Goal: Use online tool/utility: Utilize a website feature to perform a specific function

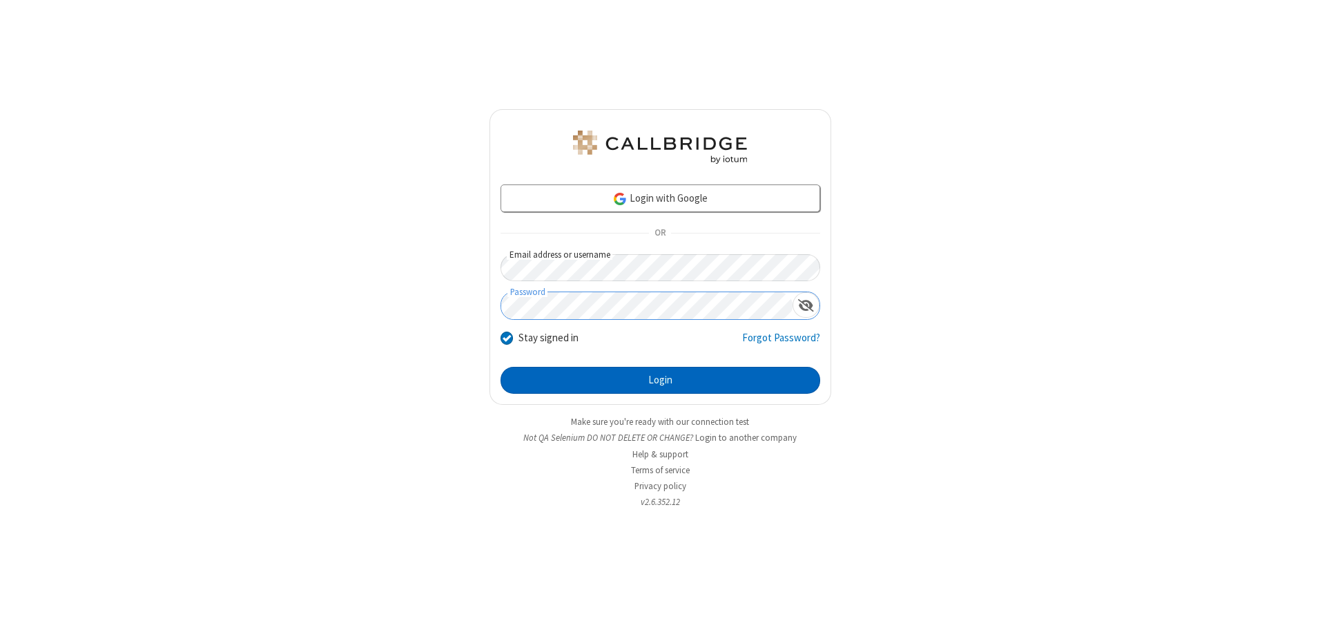
click at [660, 380] on button "Login" at bounding box center [661, 381] width 320 height 28
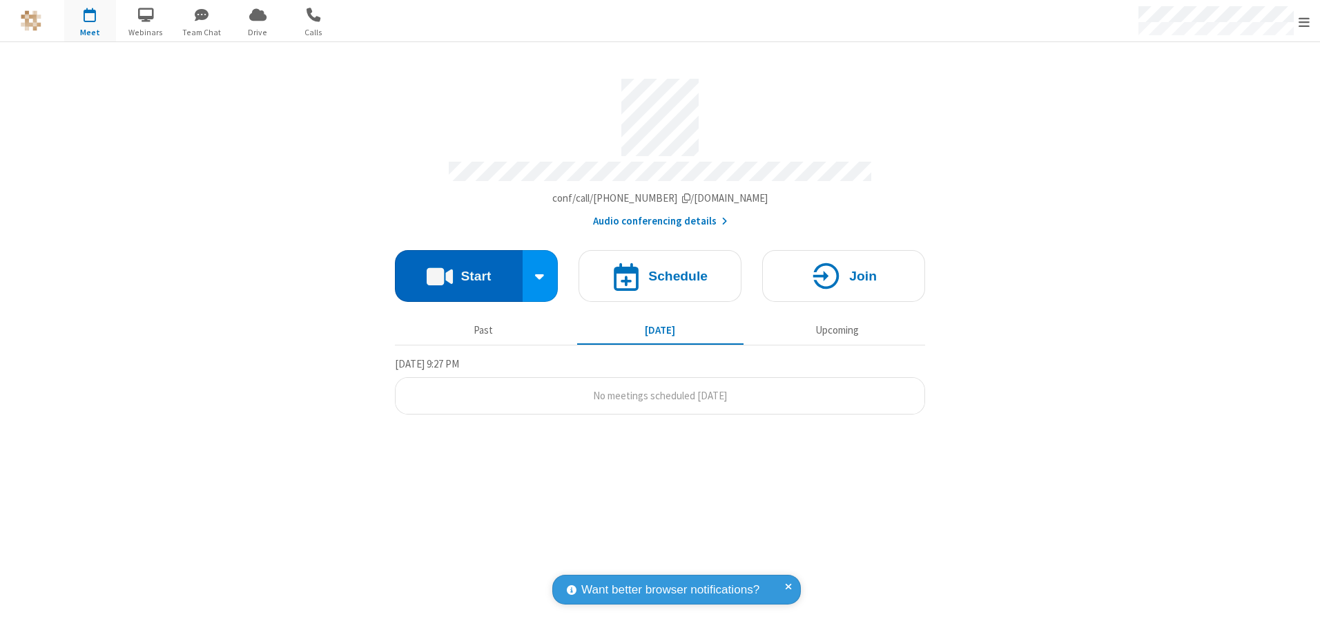
click at [459, 271] on button "Start" at bounding box center [459, 276] width 128 height 52
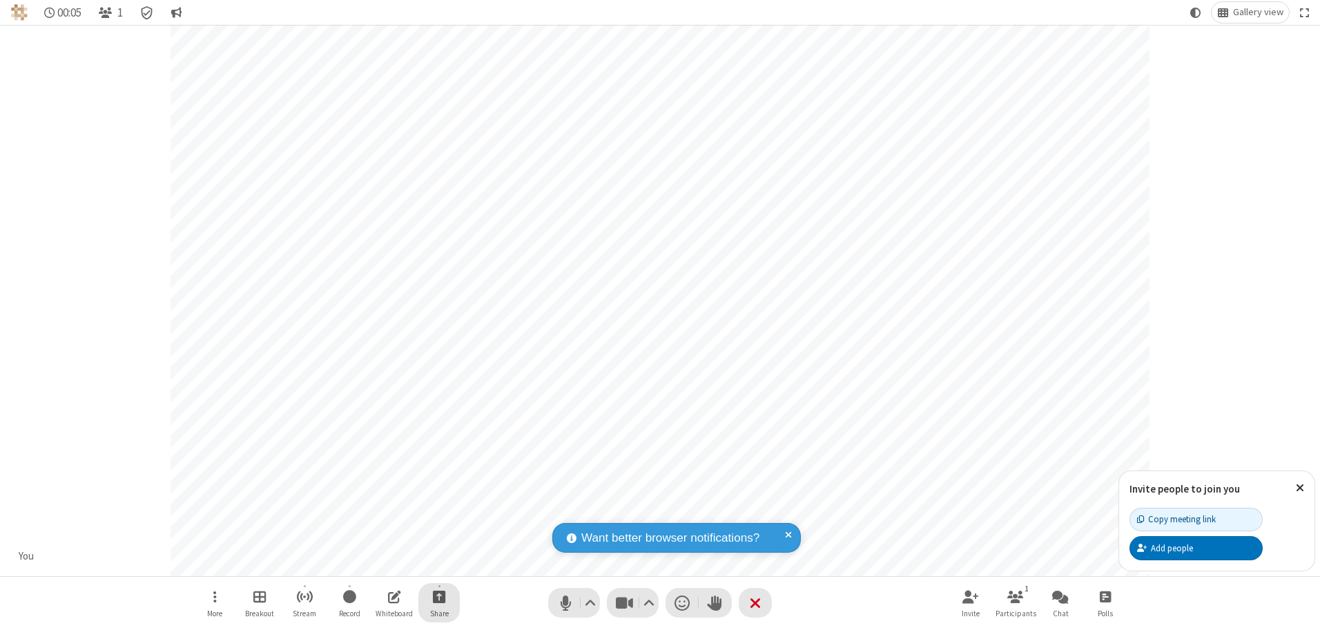
click at [439, 596] on span "Start sharing" at bounding box center [439, 596] width 13 height 17
click at [439, 512] on span "Share additional camera" at bounding box center [447, 515] width 102 height 12
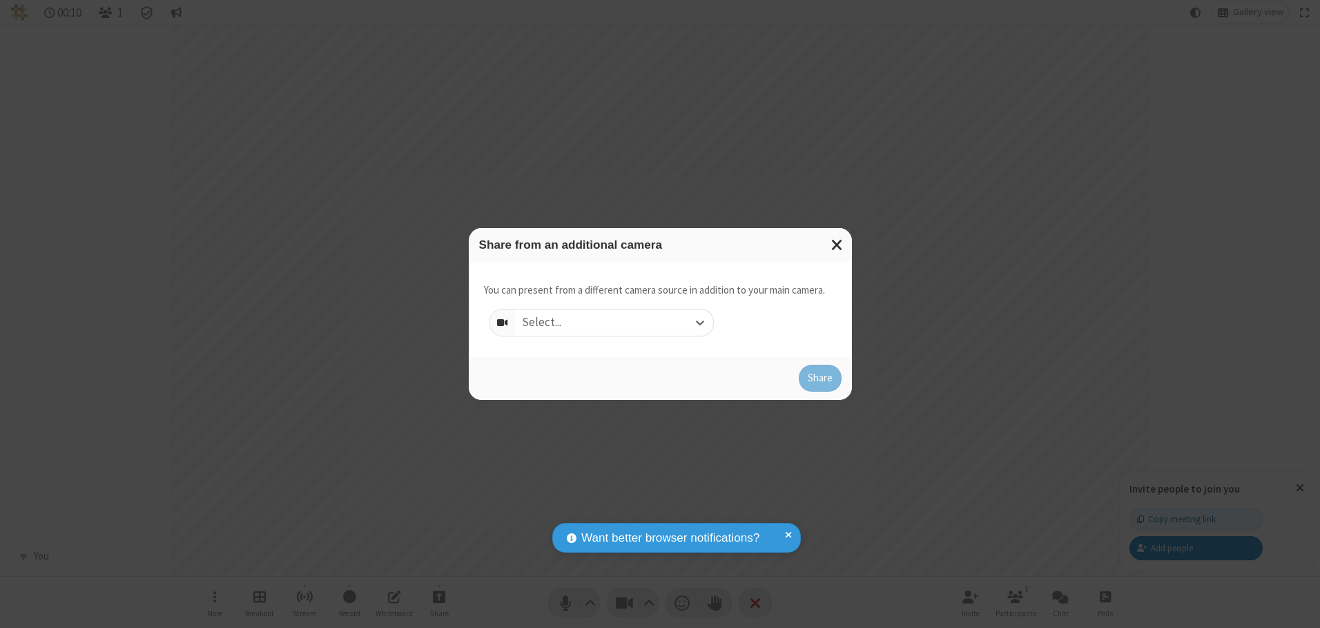
click at [614, 322] on div "Select..." at bounding box center [614, 322] width 198 height 26
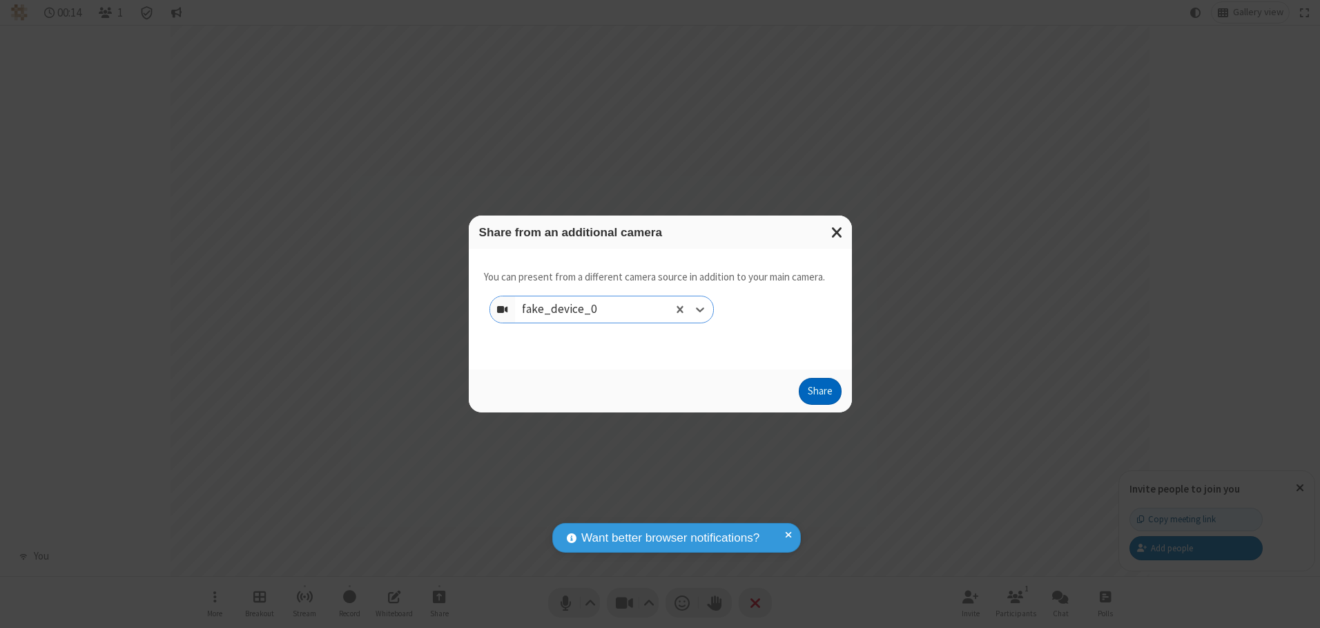
click at [820, 394] on button "Share" at bounding box center [820, 392] width 43 height 28
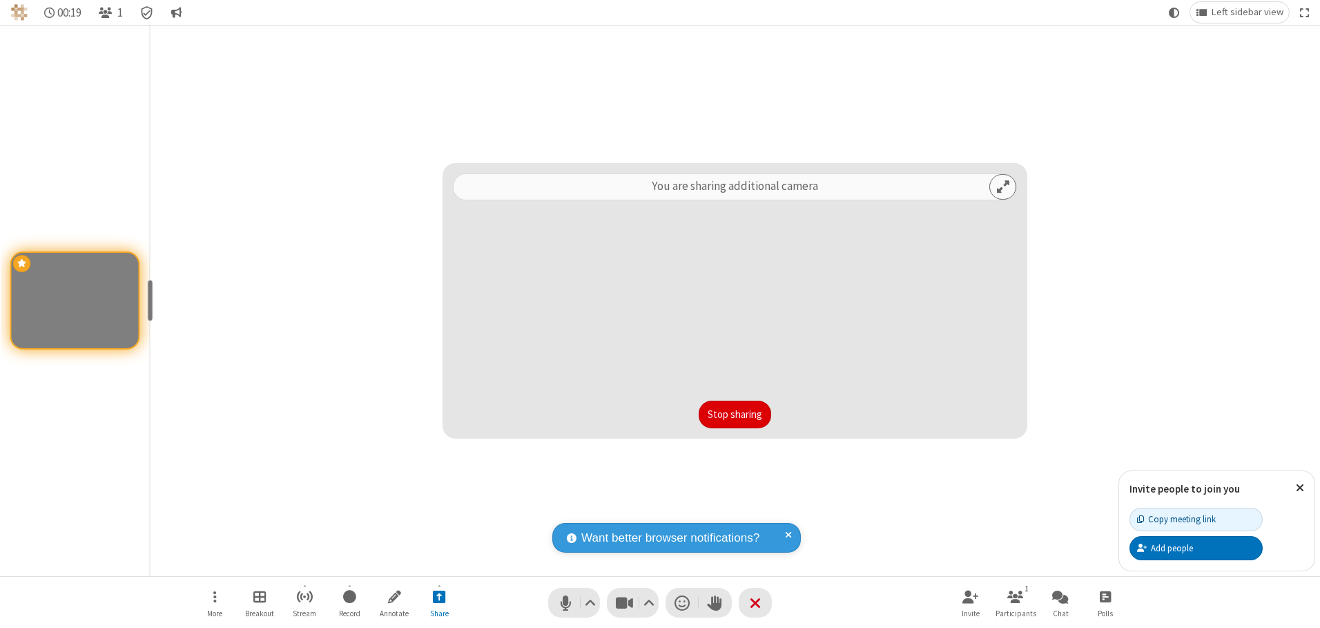
click at [735, 414] on button "Stop sharing" at bounding box center [735, 415] width 73 height 28
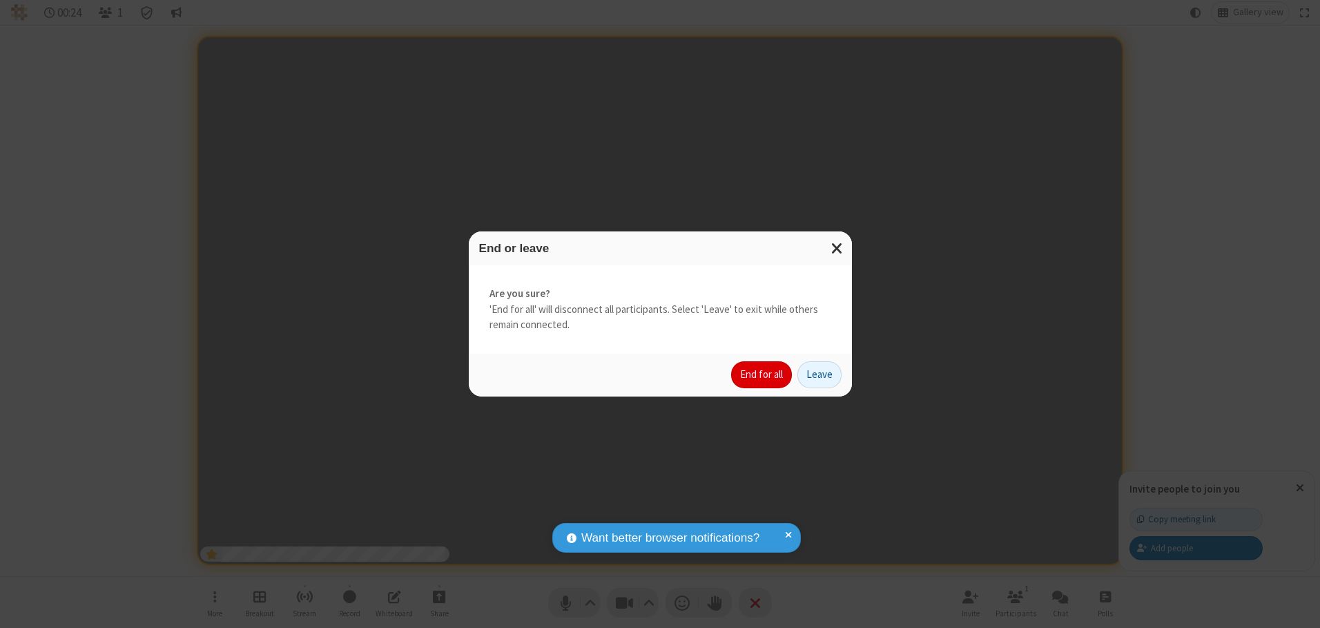
click at [762, 374] on button "End for all" at bounding box center [761, 375] width 61 height 28
